Goal: Information Seeking & Learning: Learn about a topic

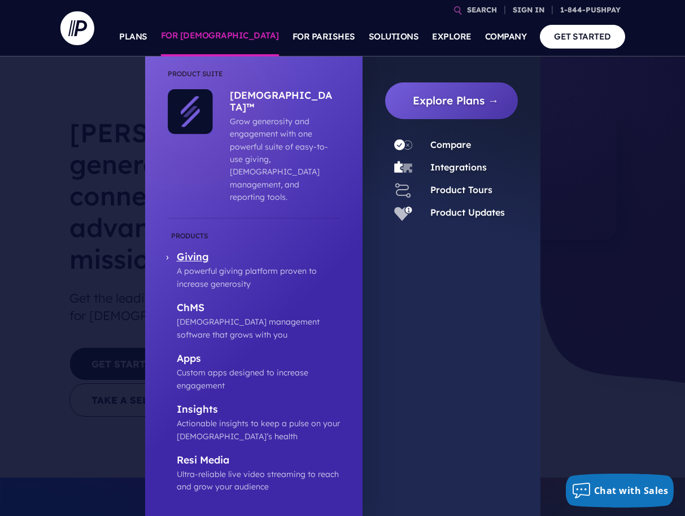
click at [191, 265] on p "A powerful giving platform proven to increase generosity" at bounding box center [258, 277] width 163 height 25
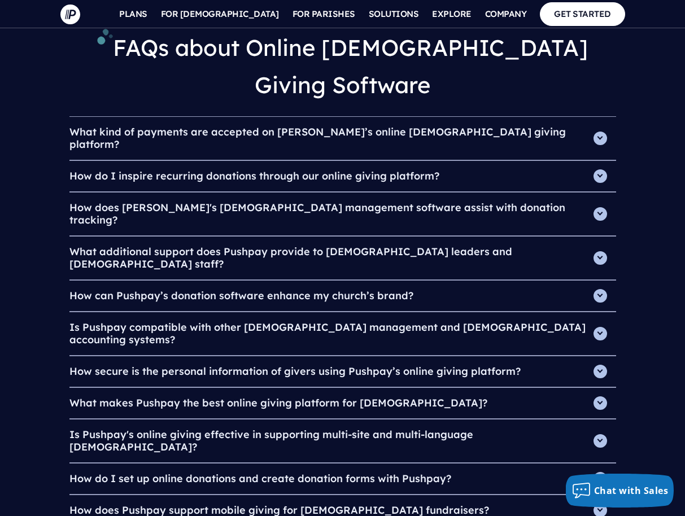
scroll to position [3849, 0]
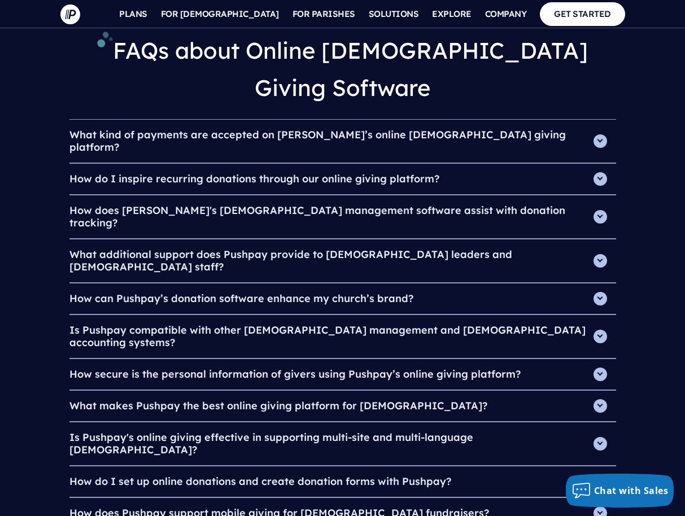
click at [277, 391] on h4 "What makes Pushpay the best online giving platform for [DEMOGRAPHIC_DATA]?" at bounding box center [342, 406] width 547 height 31
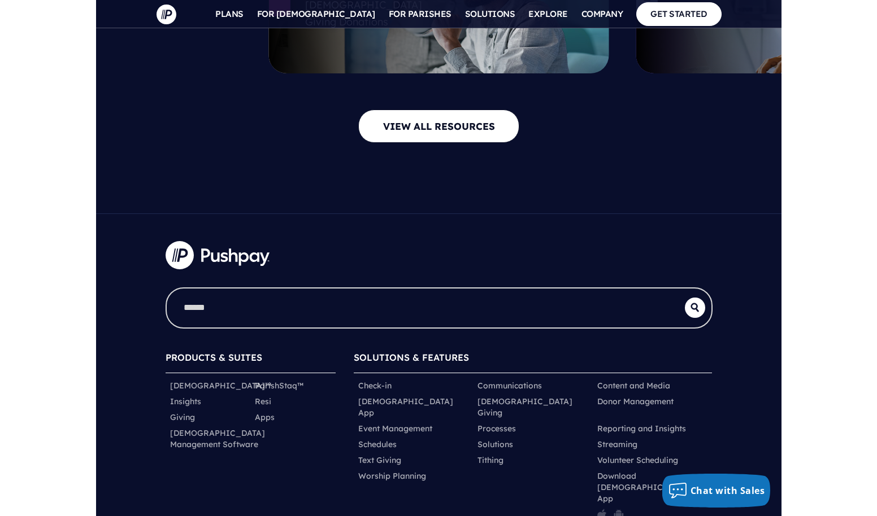
scroll to position [4551, 0]
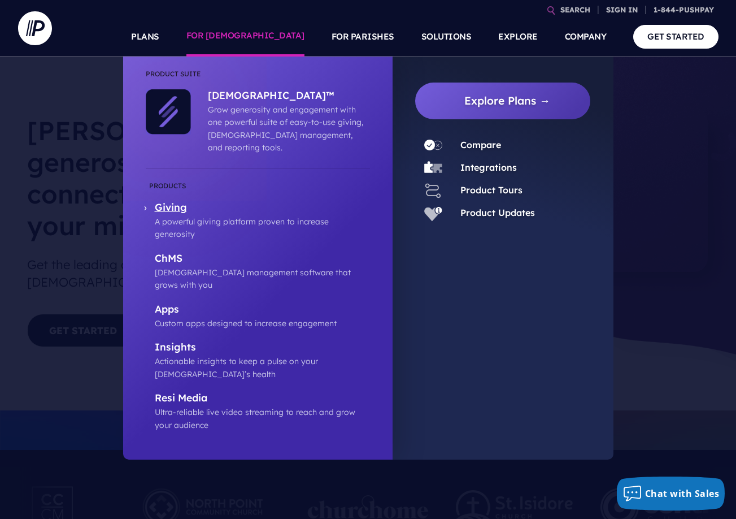
click at [167, 215] on p "A powerful giving platform proven to increase generosity" at bounding box center [262, 227] width 215 height 25
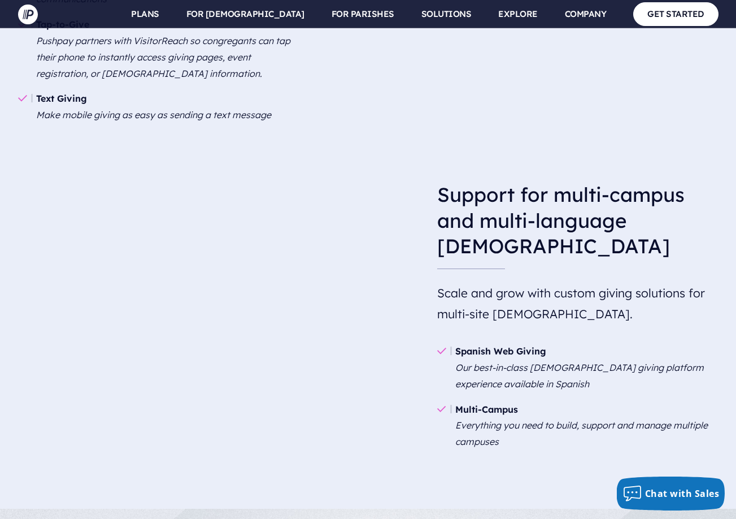
scroll to position [1724, 0]
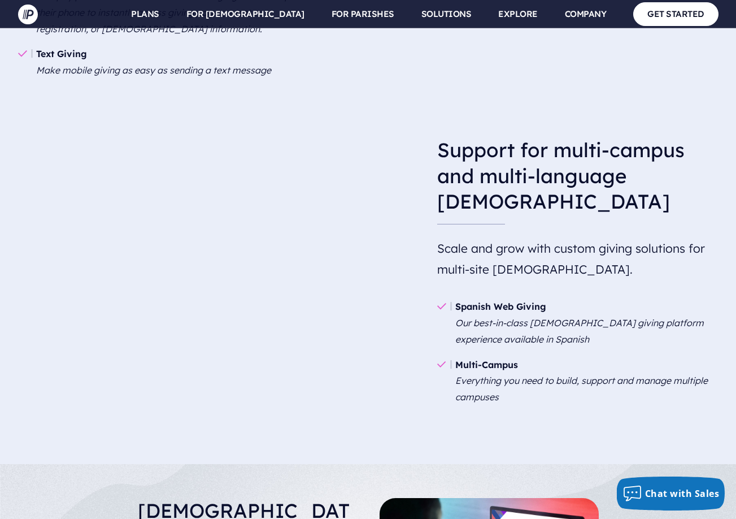
click at [493, 294] on li "Spanish Web Giving Our best-in-class [DEMOGRAPHIC_DATA] giving platform experie…" at bounding box center [577, 323] width 281 height 58
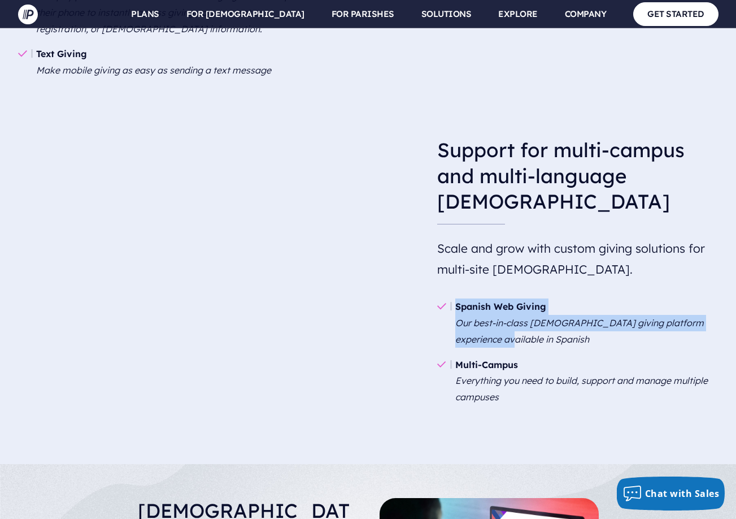
drag, startPoint x: 457, startPoint y: 252, endPoint x: 473, endPoint y: 283, distance: 34.9
click at [473, 294] on li "Spanish Web Giving Our best-in-class [DEMOGRAPHIC_DATA] giving platform experie…" at bounding box center [577, 323] width 281 height 58
click at [473, 317] on em "Our best-in-class [DEMOGRAPHIC_DATA] giving platform experience available in Sp…" at bounding box center [579, 331] width 249 height 28
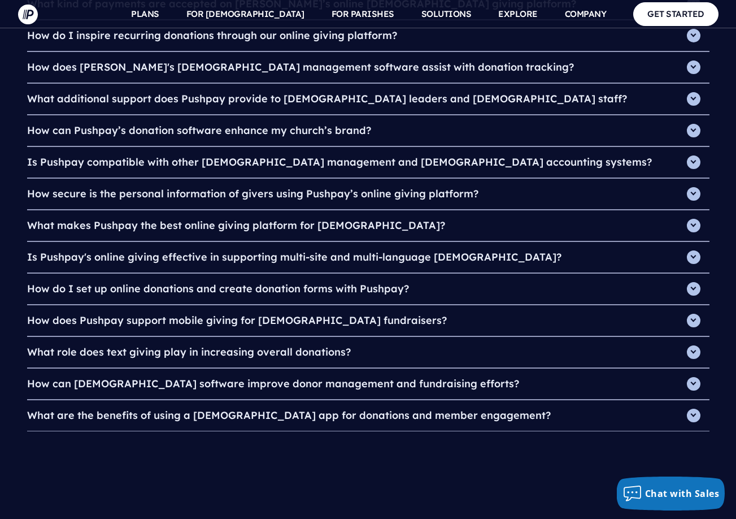
scroll to position [3995, 0]
